Goal: Task Accomplishment & Management: Use online tool/utility

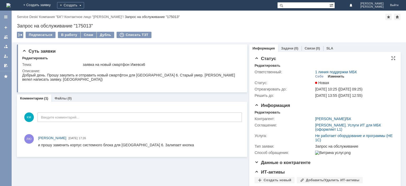
click at [336, 75] on div "Изменить" at bounding box center [336, 76] width 17 height 4
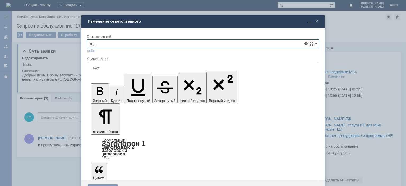
click at [104, 91] on span "Отдел ИТ" at bounding box center [203, 91] width 226 height 4
type input "Отдел ИТ"
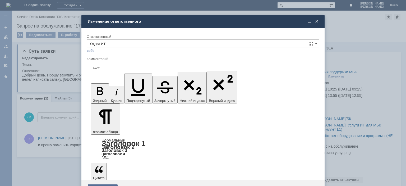
click at [106, 184] on div "Сохранить" at bounding box center [103, 188] width 30 height 8
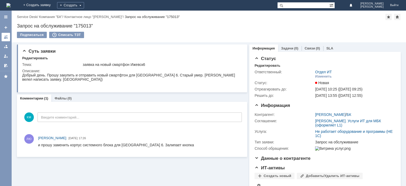
click at [5, 37] on div at bounding box center [6, 37] width 4 height 4
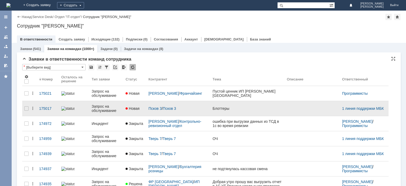
click at [103, 107] on div "Запрос на обслуживание" at bounding box center [107, 108] width 30 height 8
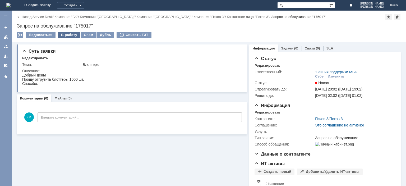
click at [71, 35] on div "В работу" at bounding box center [69, 35] width 22 height 6
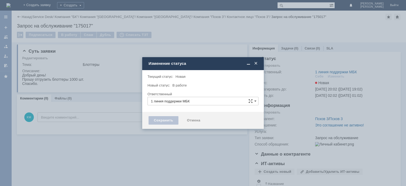
type input "[PERSON_NAME]"
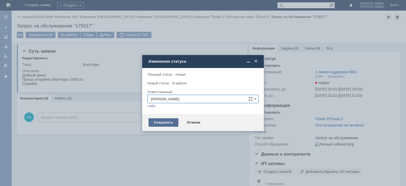
click at [162, 125] on div "Сохранить" at bounding box center [163, 122] width 30 height 8
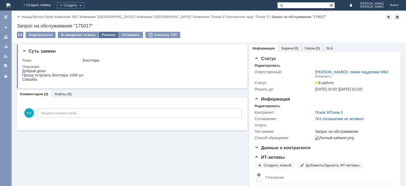
click at [111, 36] on div "Решено" at bounding box center [109, 35] width 20 height 6
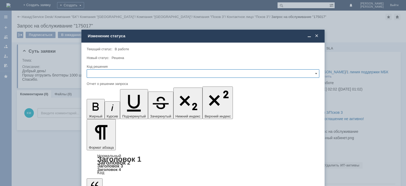
click at [119, 70] on input "text" at bounding box center [203, 73] width 232 height 8
click at [105, 98] on div "Отклонено" at bounding box center [203, 100] width 232 height 8
type input "Отклонено"
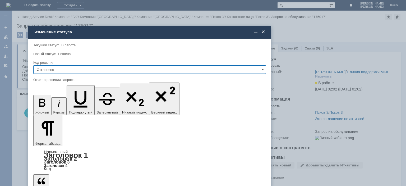
drag, startPoint x: 191, startPoint y: 35, endPoint x: 153, endPoint y: 32, distance: 37.6
click at [153, 32] on div "Изменение статуса" at bounding box center [149, 32] width 231 height 5
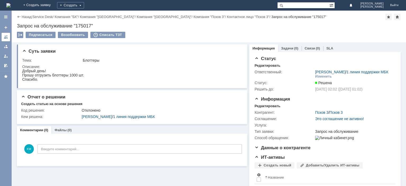
click at [5, 37] on div at bounding box center [6, 37] width 4 height 4
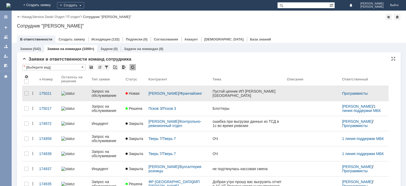
click at [106, 94] on div "Запрос на обслуживание" at bounding box center [107, 93] width 30 height 8
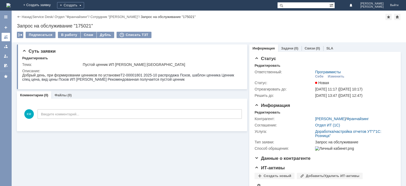
click at [4, 35] on div at bounding box center [6, 37] width 4 height 4
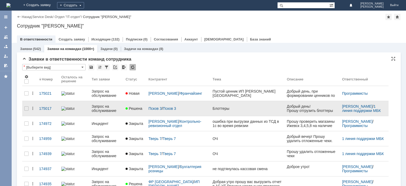
click at [104, 106] on div "Запрос на обслуживание" at bounding box center [107, 108] width 30 height 8
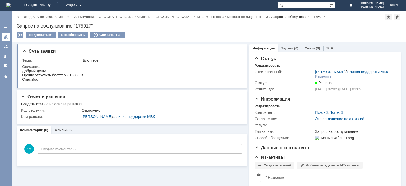
click at [6, 36] on div at bounding box center [6, 37] width 4 height 4
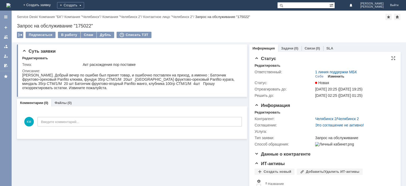
click at [332, 76] on div "Изменить" at bounding box center [336, 76] width 17 height 4
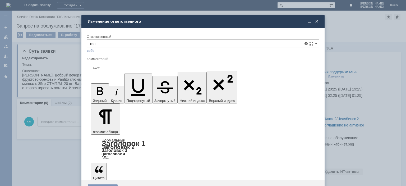
click at [155, 73] on span "Контрольно-ревизионный отдел" at bounding box center [203, 73] width 226 height 4
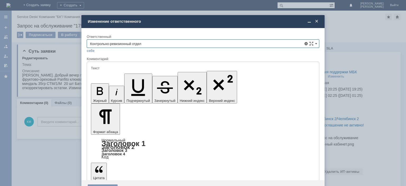
type input "Контрольно-ревизионный отдел"
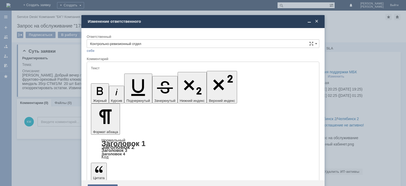
click at [110, 184] on div "Сохранить" at bounding box center [103, 188] width 30 height 8
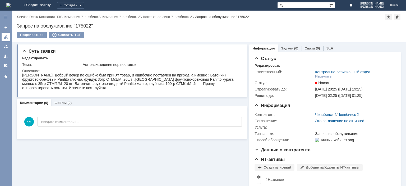
click at [7, 37] on div at bounding box center [6, 37] width 4 height 4
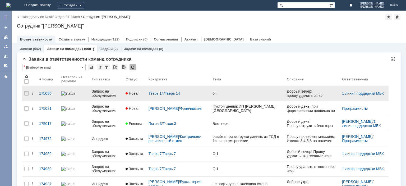
click at [107, 91] on div "Запрос на обслуживание" at bounding box center [107, 93] width 30 height 8
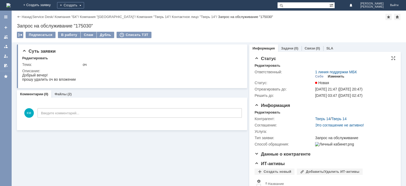
click at [333, 75] on div "Изменить" at bounding box center [336, 76] width 17 height 4
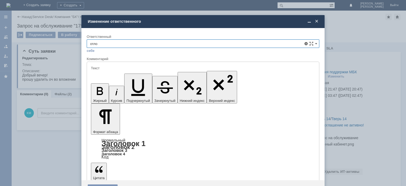
click at [137, 70] on div "Отложенные чеки" at bounding box center [203, 73] width 232 height 8
type input "Отложенные чеки"
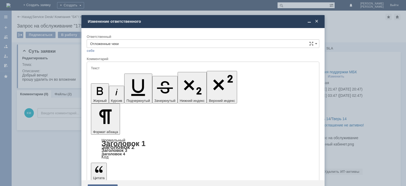
click at [101, 184] on div "Сохранить" at bounding box center [103, 188] width 30 height 8
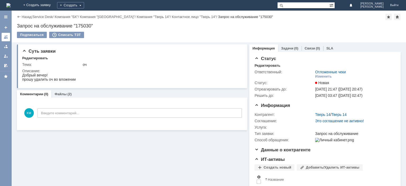
click at [7, 35] on div at bounding box center [6, 37] width 4 height 4
